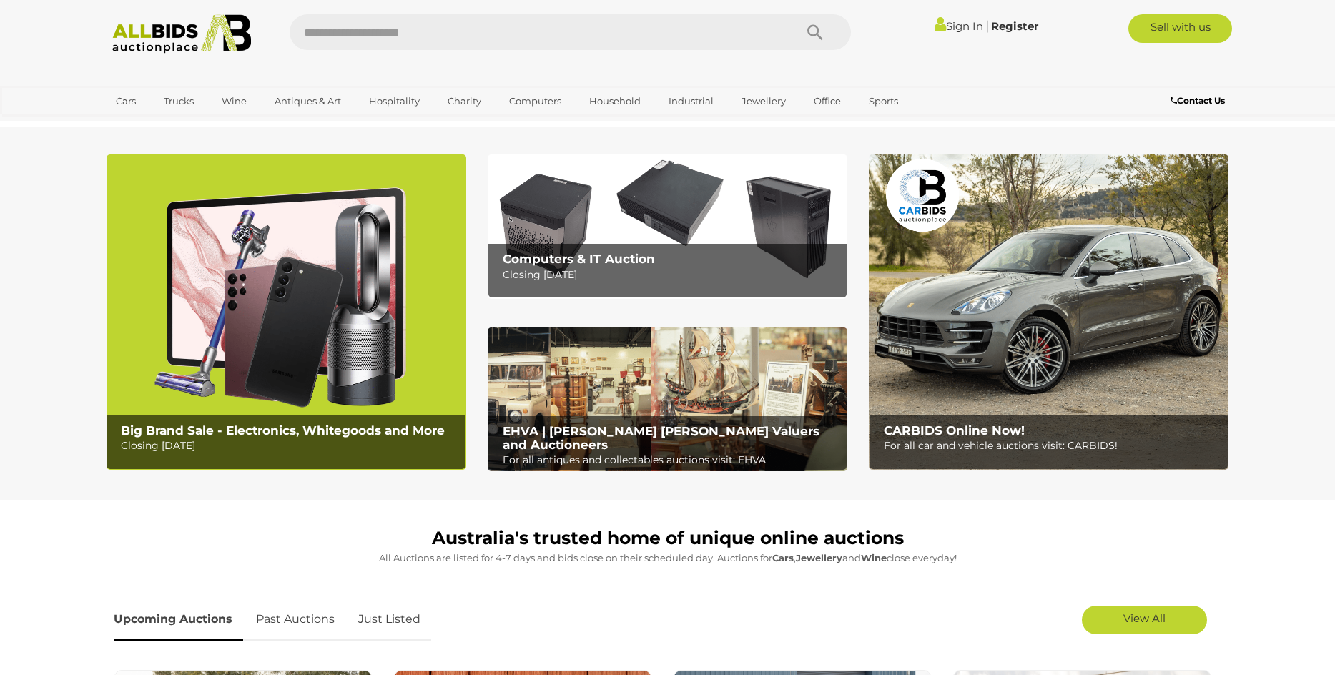
click at [308, 314] on img at bounding box center [287, 311] width 360 height 315
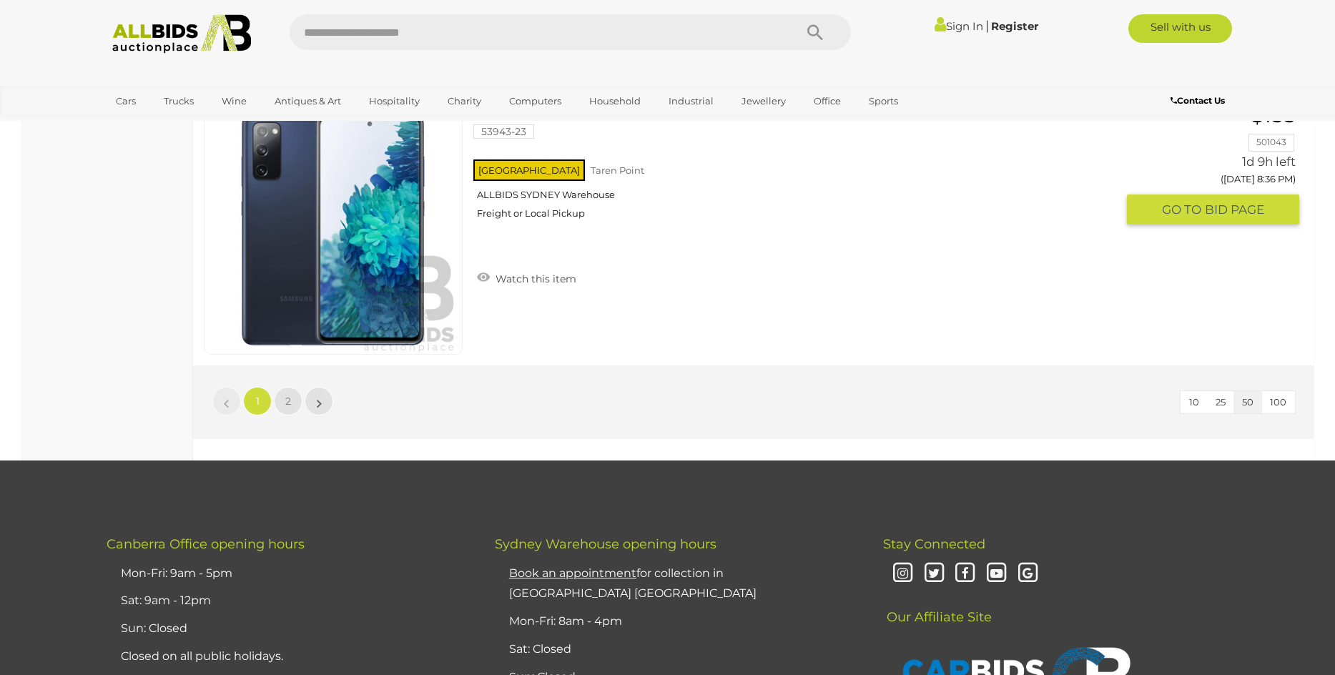
scroll to position [13728, 0]
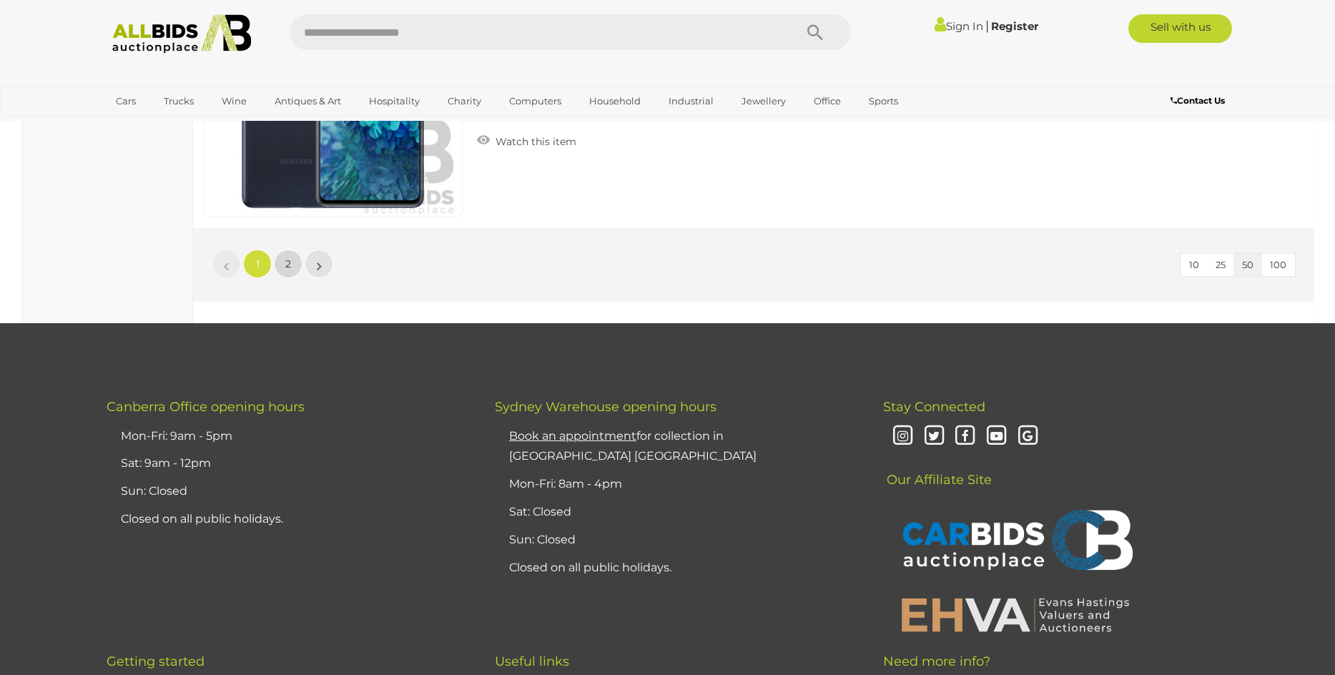
click at [292, 260] on link "2" at bounding box center [288, 264] width 29 height 29
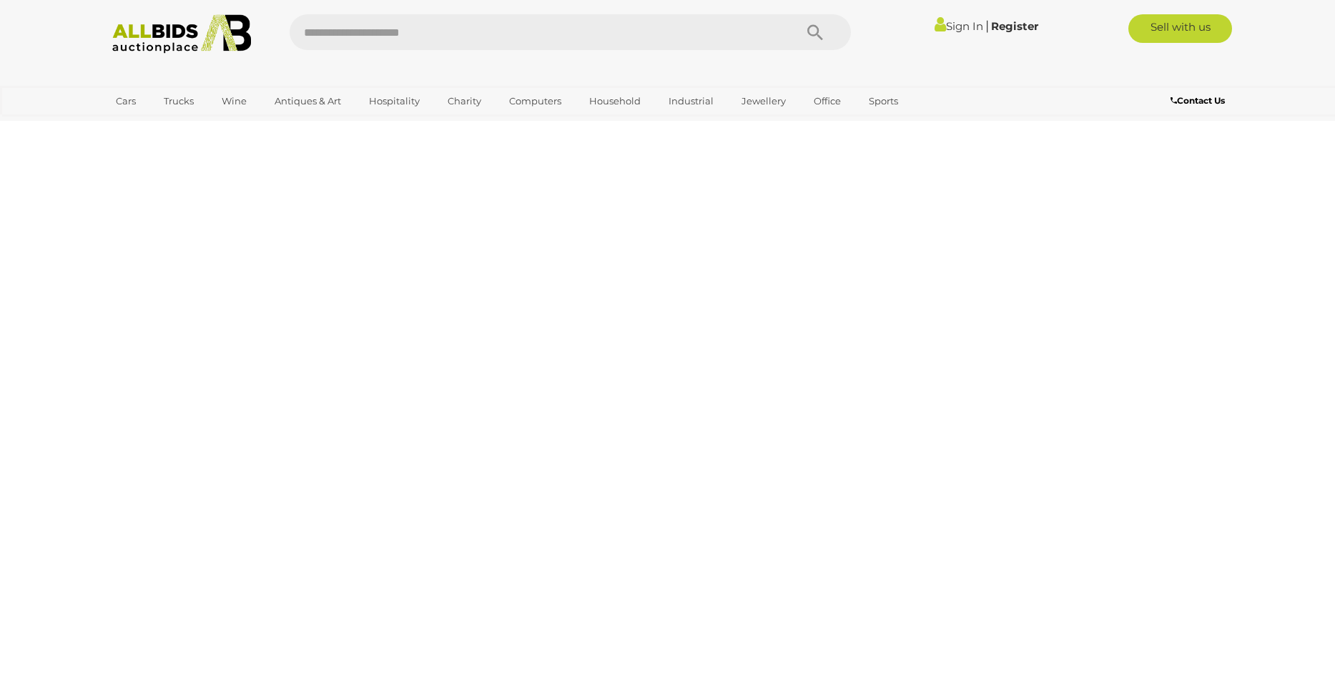
scroll to position [49, 0]
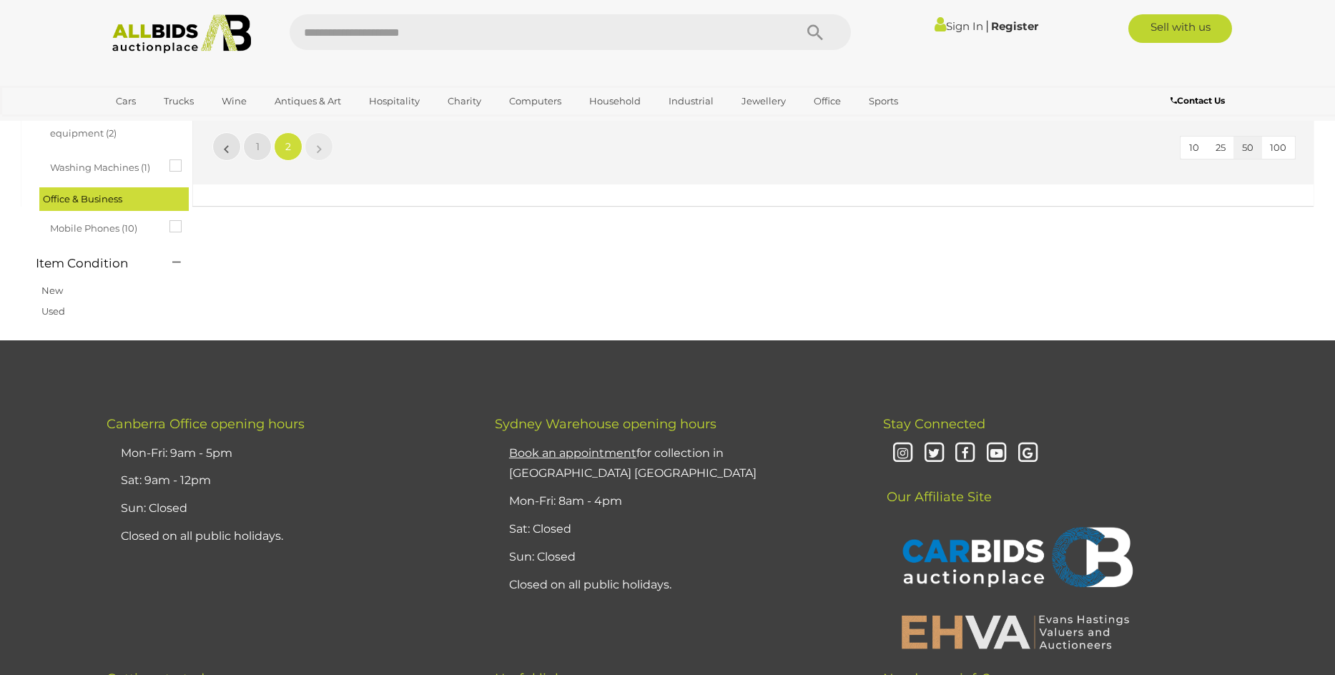
scroll to position [430, 0]
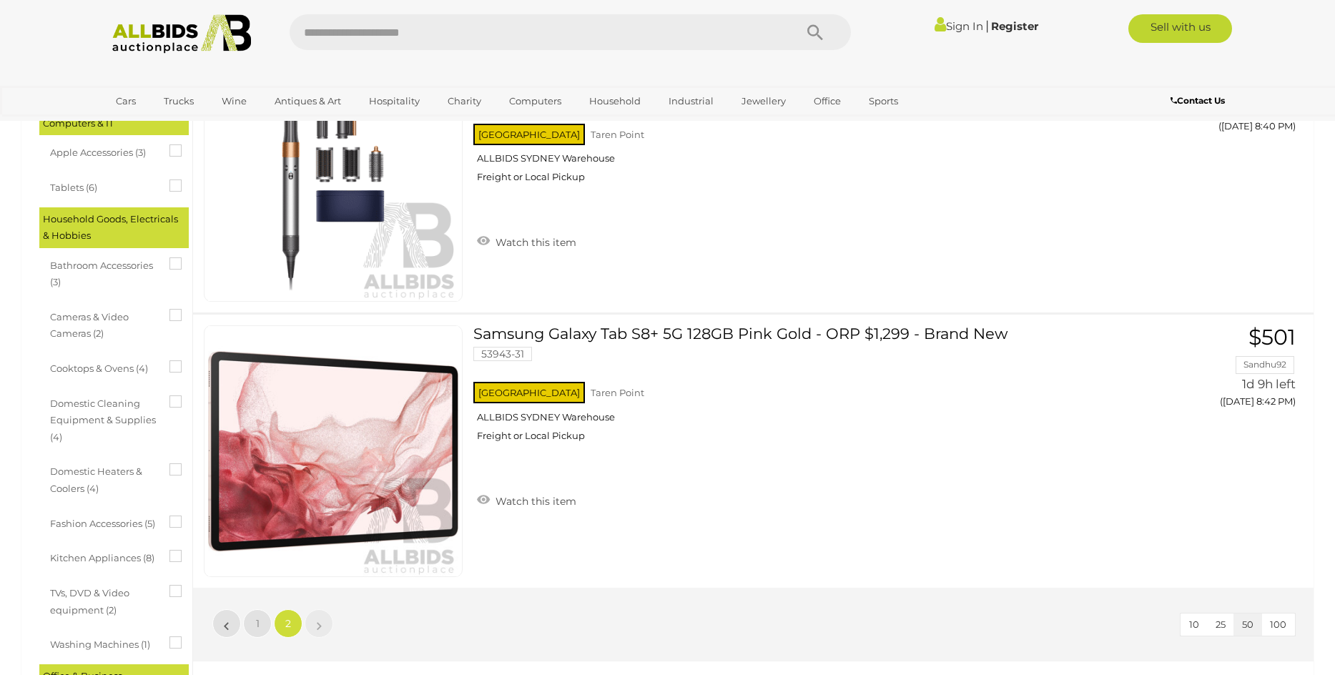
scroll to position [49, 0]
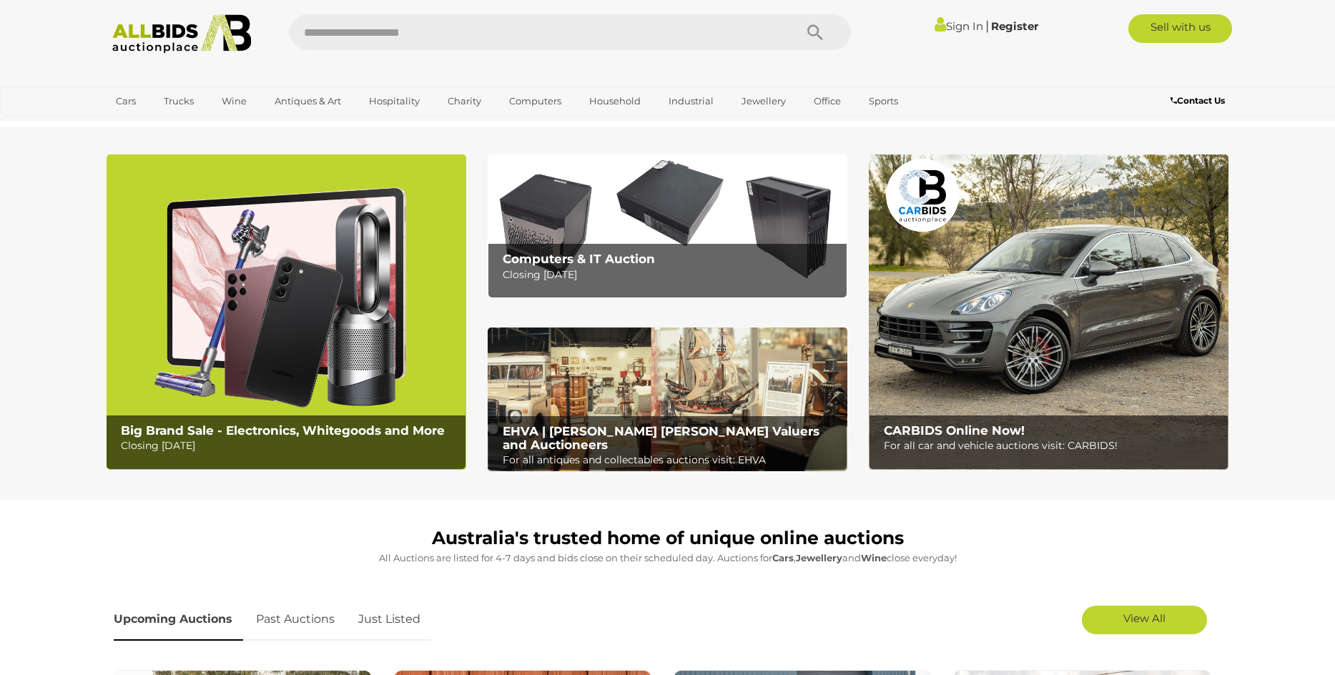
click at [675, 376] on img at bounding box center [668, 399] width 360 height 144
